Goal: Information Seeking & Learning: Find specific fact

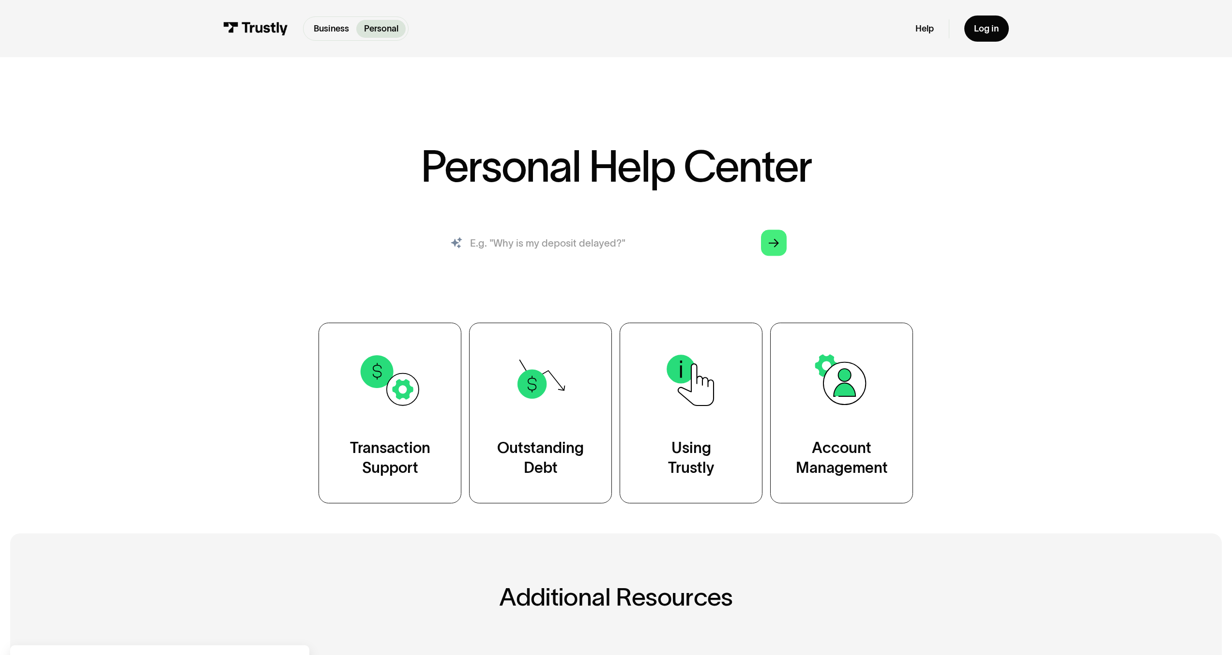
click at [511, 258] on input "search" at bounding box center [616, 243] width 362 height 40
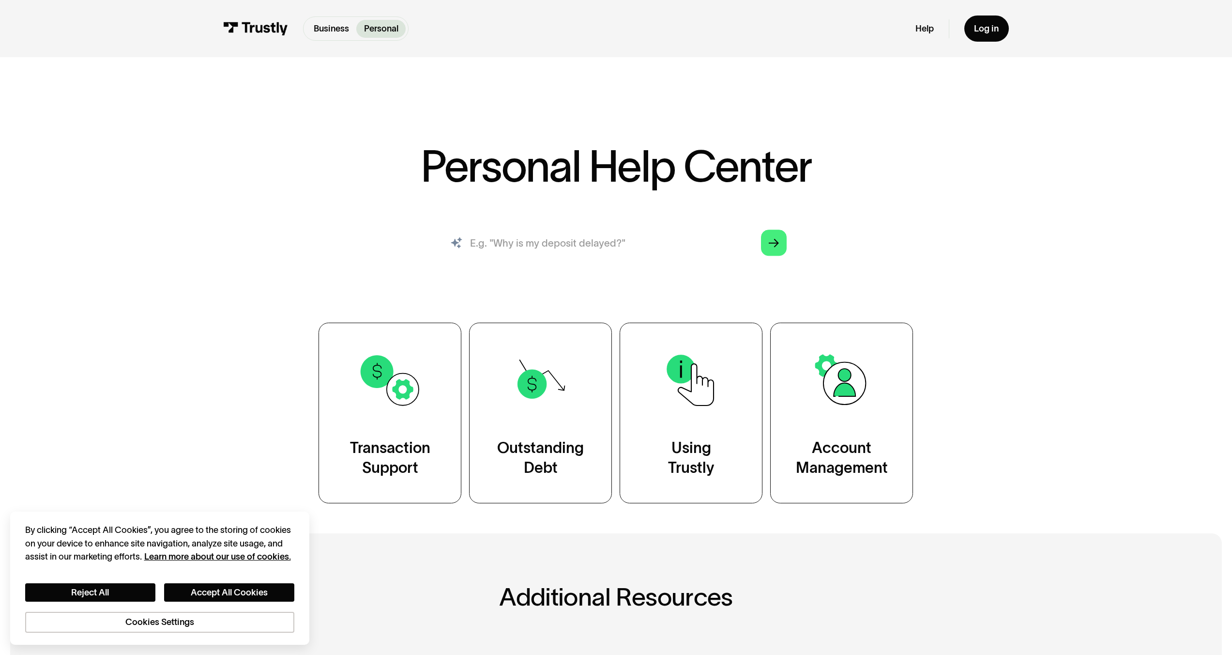
type input "bank available"
click at [776, 247] on polygon "Search" at bounding box center [774, 243] width 10 height 8
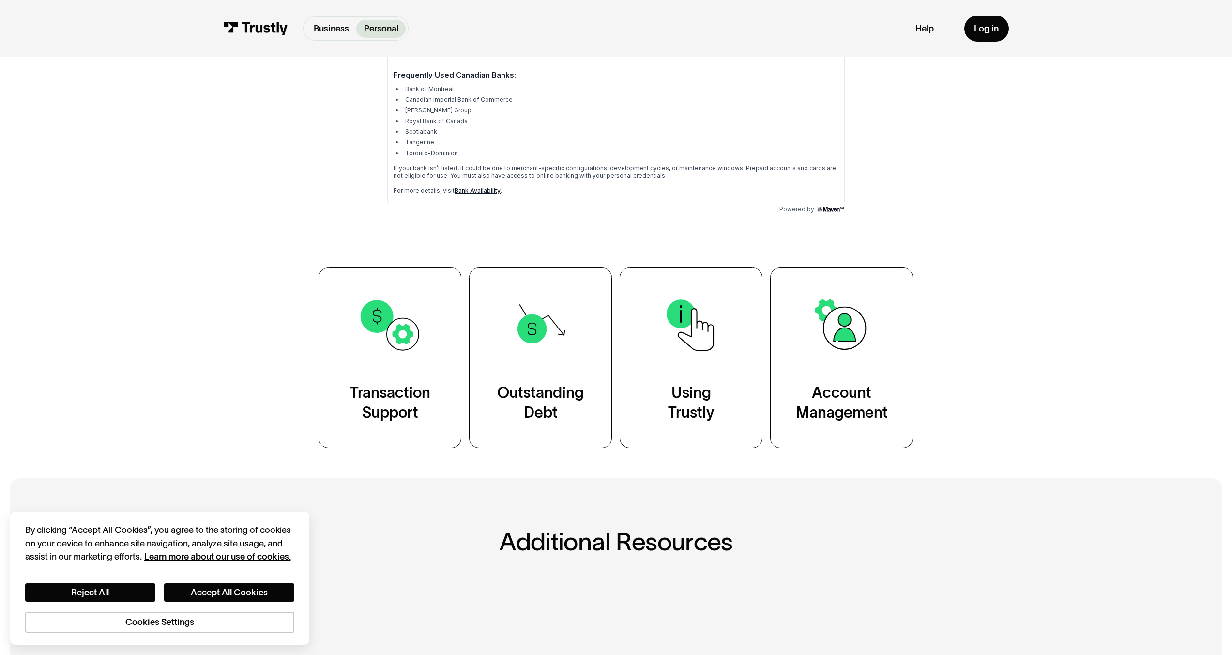
scroll to position [466, 0]
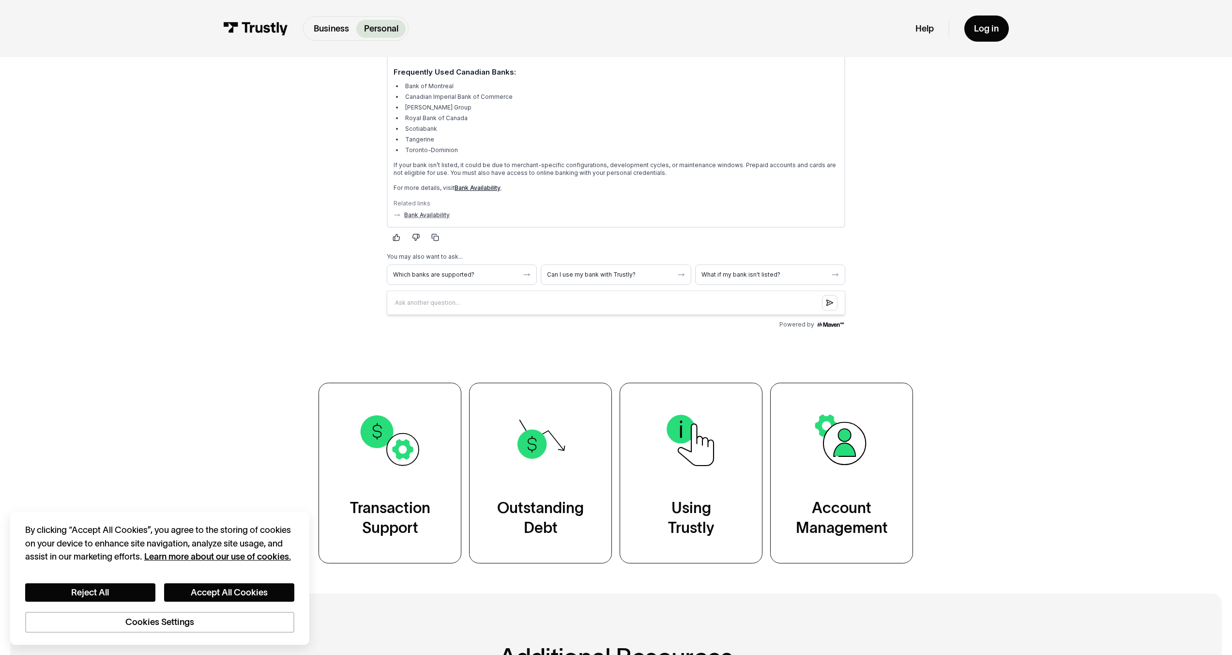
click at [474, 188] on link "Bank Availability" at bounding box center [478, 187] width 46 height 7
